Goal: Information Seeking & Learning: Understand process/instructions

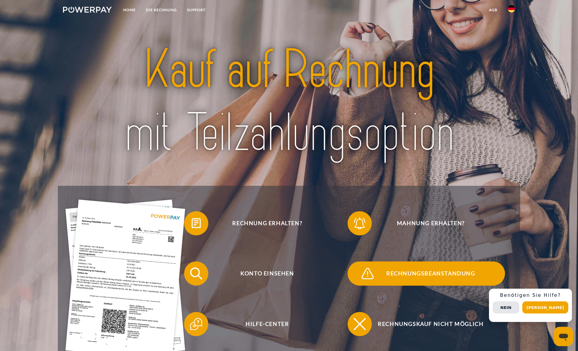
click at [390, 275] on span "Rechnungsbeanstandung" at bounding box center [431, 274] width 148 height 24
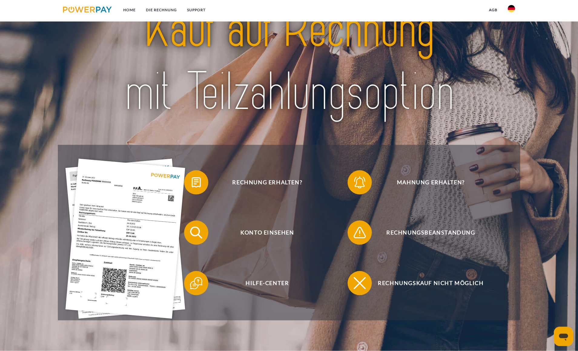
scroll to position [31, 0]
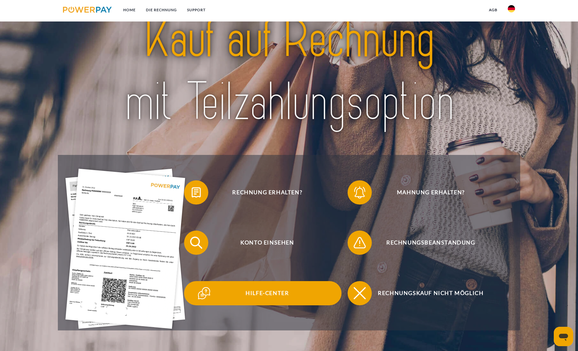
click at [255, 294] on span "Hilfe-Center" at bounding box center [267, 293] width 148 height 24
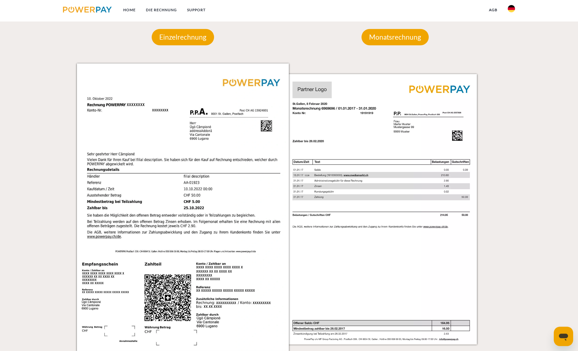
scroll to position [401, 0]
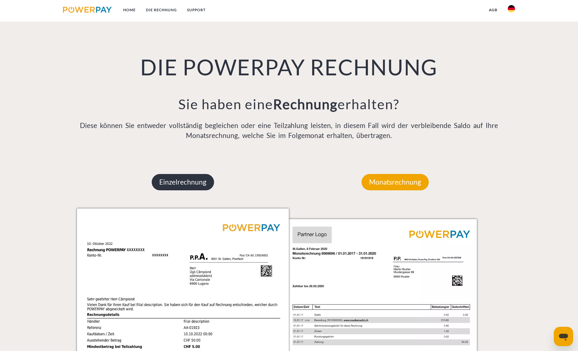
click at [186, 180] on p "Einzelrechnung" at bounding box center [183, 182] width 62 height 16
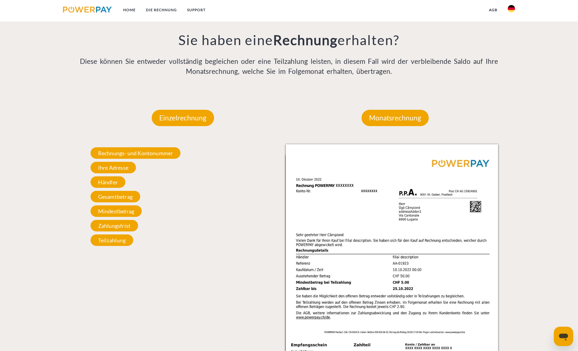
scroll to position [494, 0]
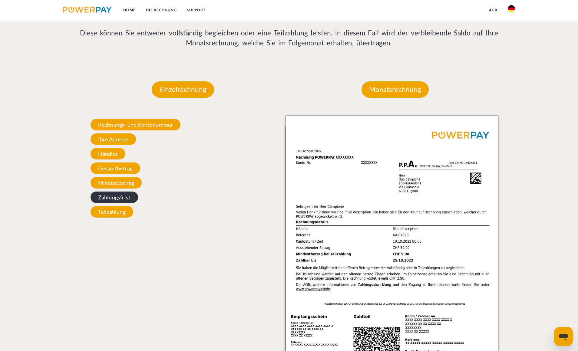
click at [110, 197] on span "Zahlungsfrist" at bounding box center [114, 198] width 48 height 12
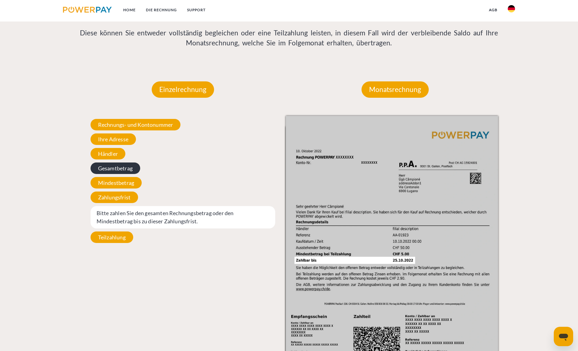
click at [108, 169] on span "Gesamtbetrag" at bounding box center [115, 169] width 50 height 12
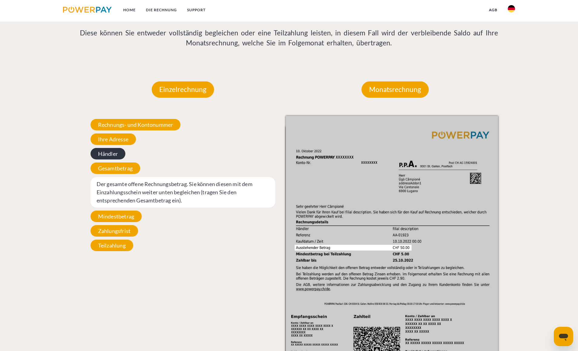
click at [107, 157] on span "Händler" at bounding box center [107, 154] width 35 height 12
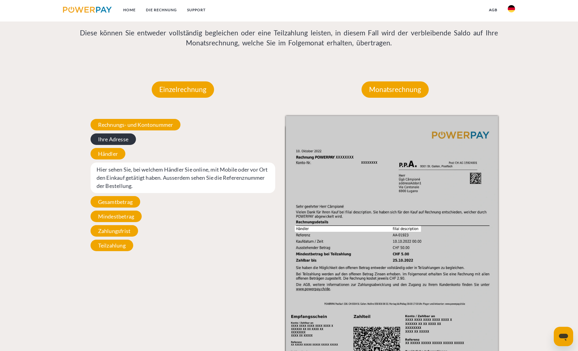
click at [114, 141] on span "Ihre Adresse" at bounding box center [112, 139] width 45 height 12
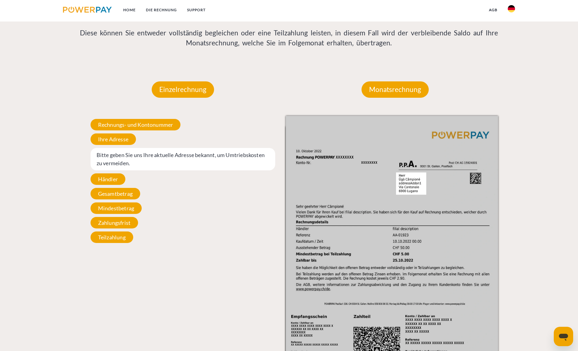
click at [115, 132] on div "Rechnungs- und Kontonummer Ihre Rechnungs –und Kontonummer. Bitte geben Sie die…" at bounding box center [183, 181] width 212 height 130
click at [116, 126] on span "Rechnungs- und Kontonummer" at bounding box center [135, 125] width 90 height 12
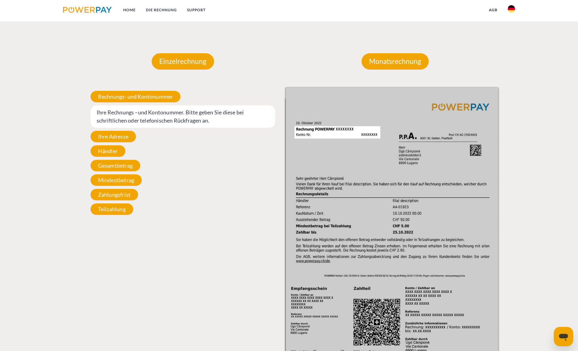
scroll to position [617, 0]
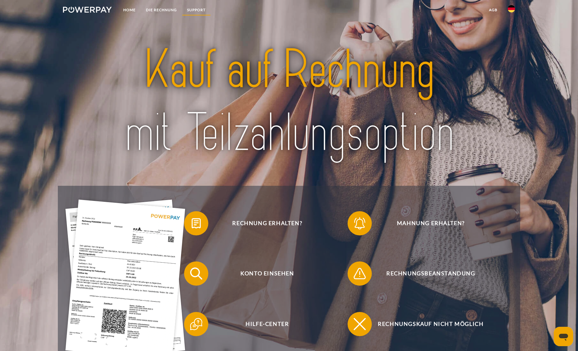
click at [194, 12] on link "SUPPORT" at bounding box center [196, 10] width 29 height 11
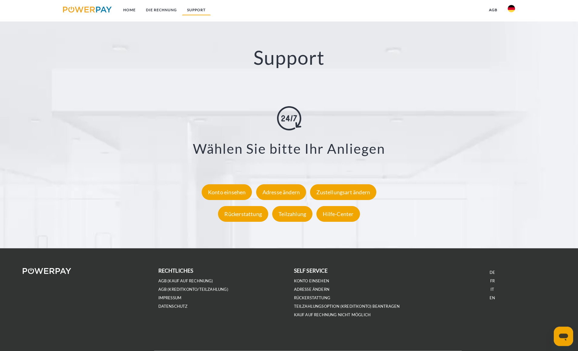
scroll to position [1061, 0]
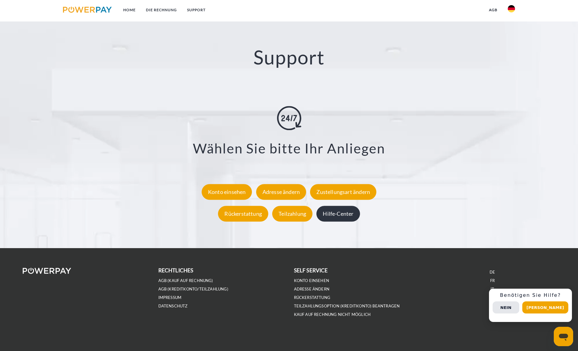
click at [346, 213] on div "Hilfe-Center" at bounding box center [337, 214] width 43 height 16
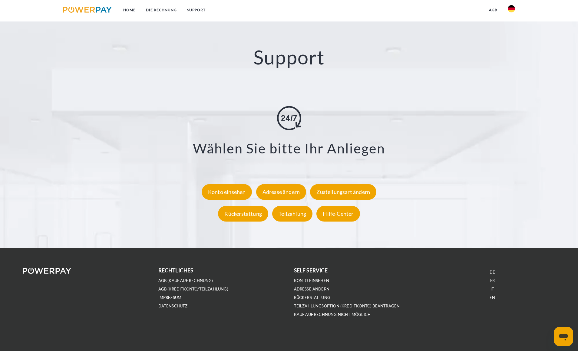
click at [169, 297] on link "IMPRESSUM" at bounding box center [169, 297] width 23 height 5
click at [301, 279] on link "Konto einsehen" at bounding box center [311, 280] width 35 height 5
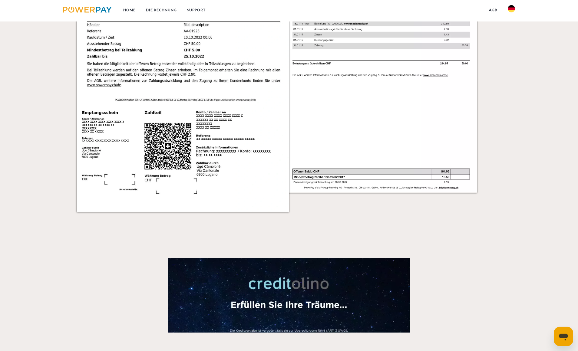
scroll to position [660, 0]
